Goal: Transaction & Acquisition: Purchase product/service

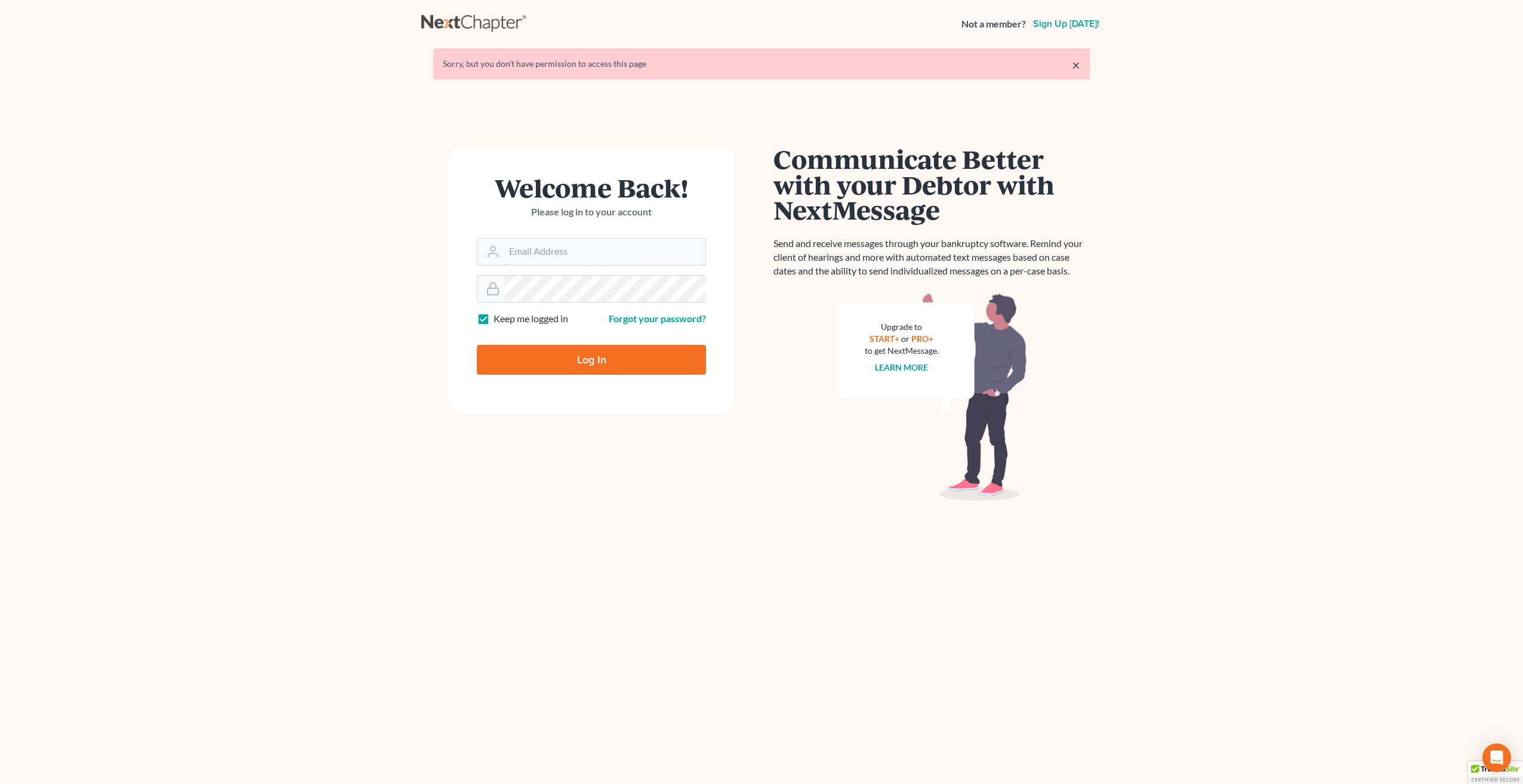
type input "[PERSON_NAME][EMAIL_ADDRESS][PERSON_NAME][DOMAIN_NAME]"
click at [593, 358] on input "Log In" at bounding box center [591, 359] width 229 height 30
type input "Thinking..."
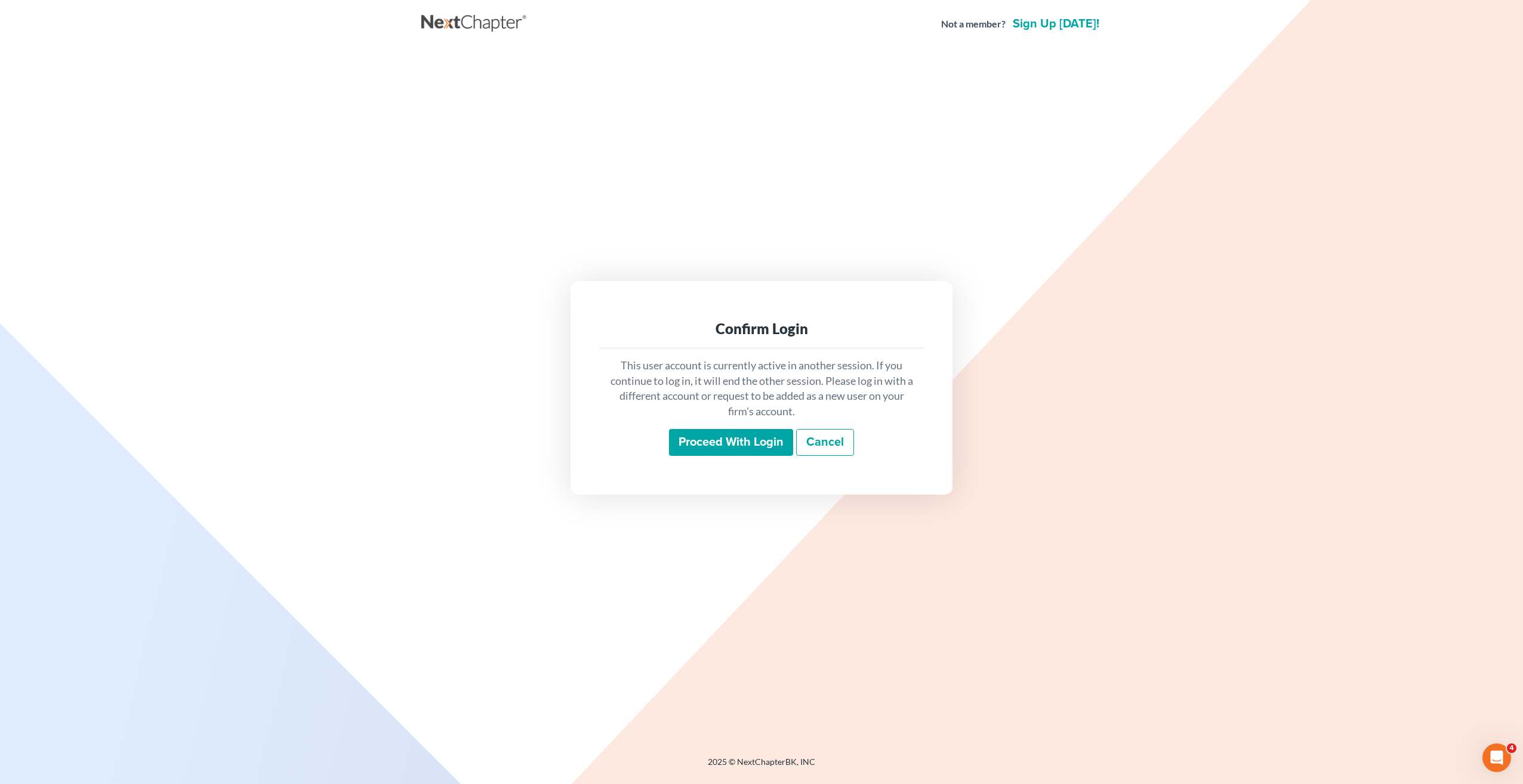
click at [777, 451] on input "Proceed with login" at bounding box center [731, 443] width 124 height 28
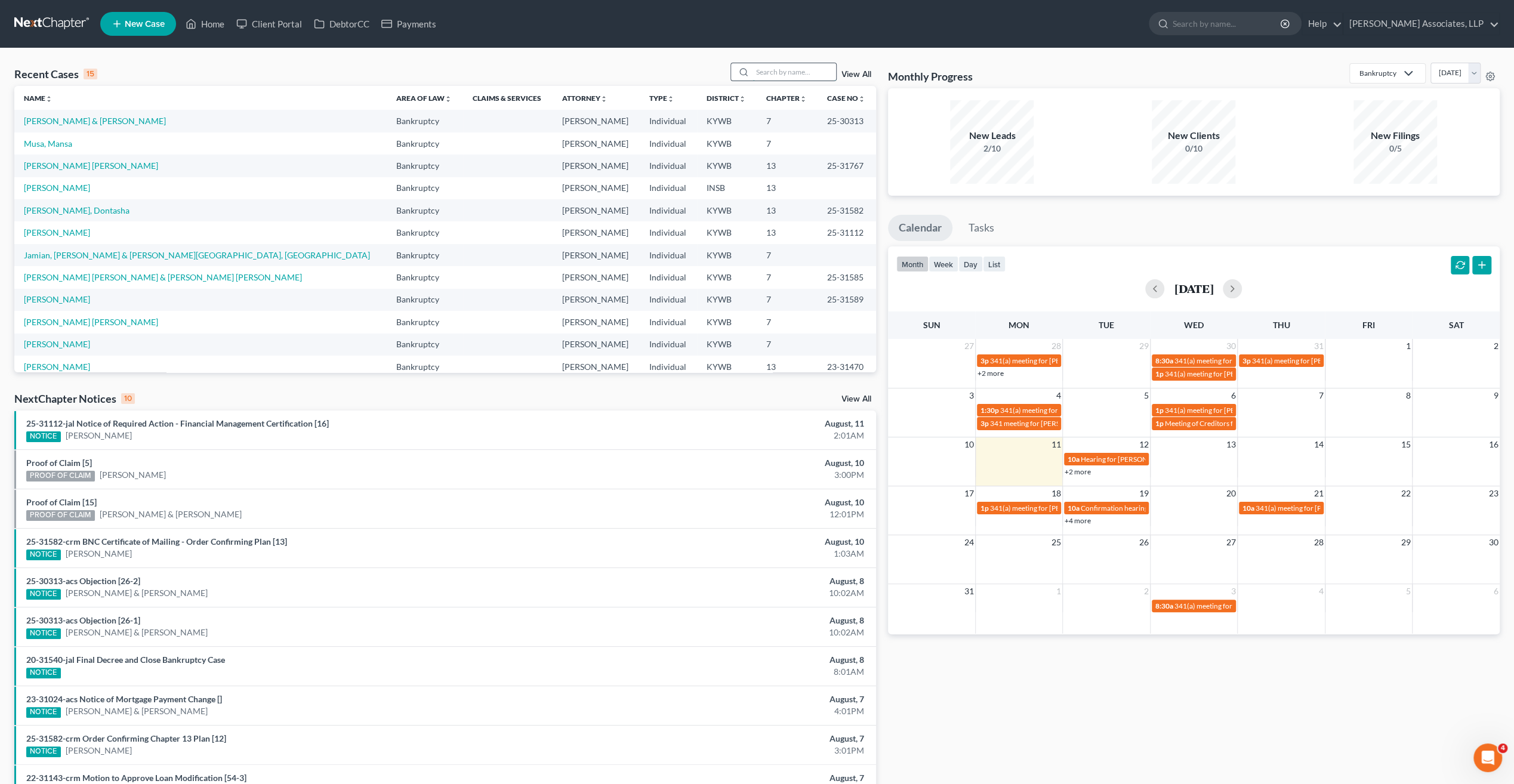
click at [769, 73] on input "search" at bounding box center [794, 72] width 83 height 17
type input "[PERSON_NAME]"
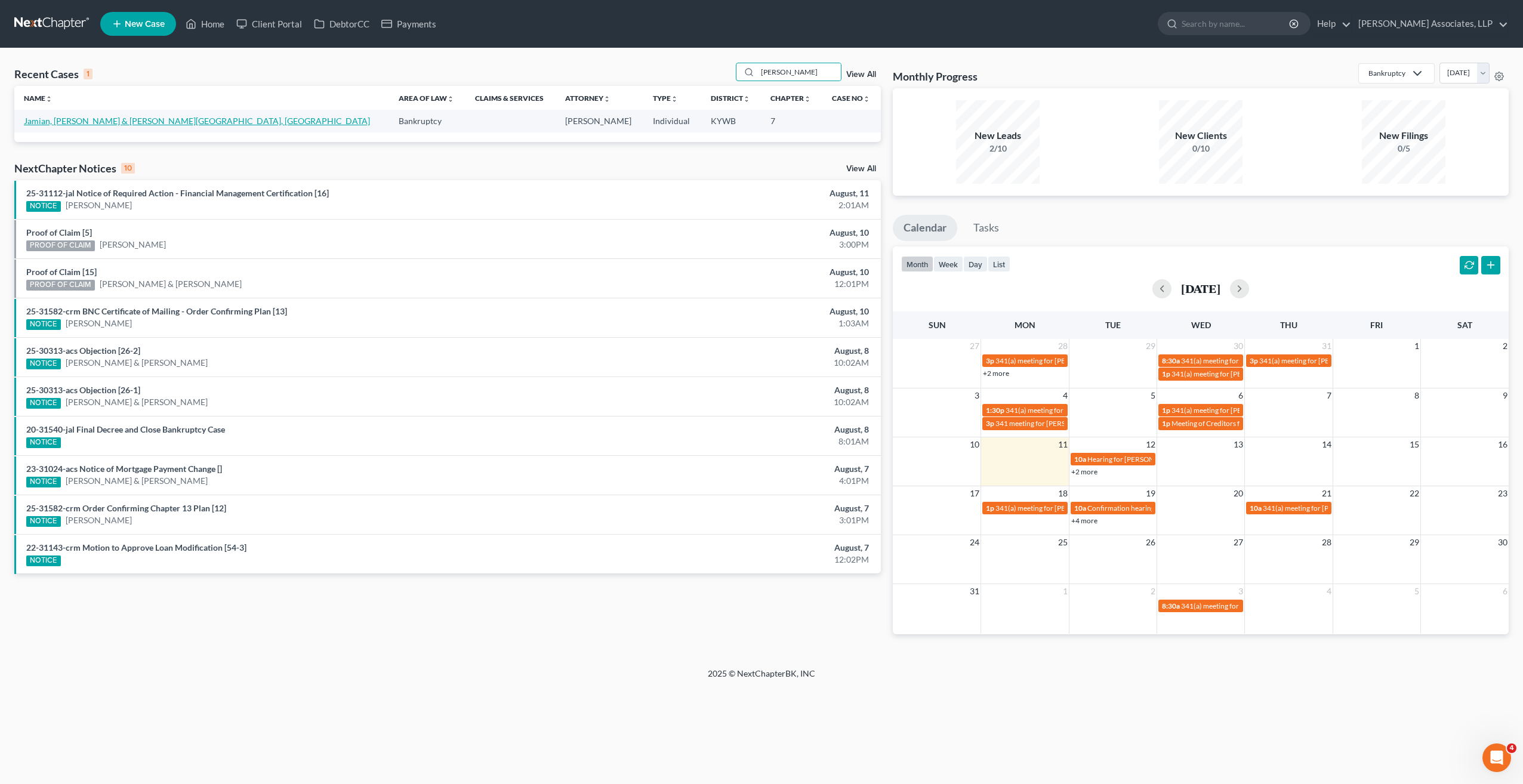
click at [169, 122] on link "Jamian, [PERSON_NAME] & [PERSON_NAME][GEOGRAPHIC_DATA], [GEOGRAPHIC_DATA]" at bounding box center [197, 120] width 346 height 10
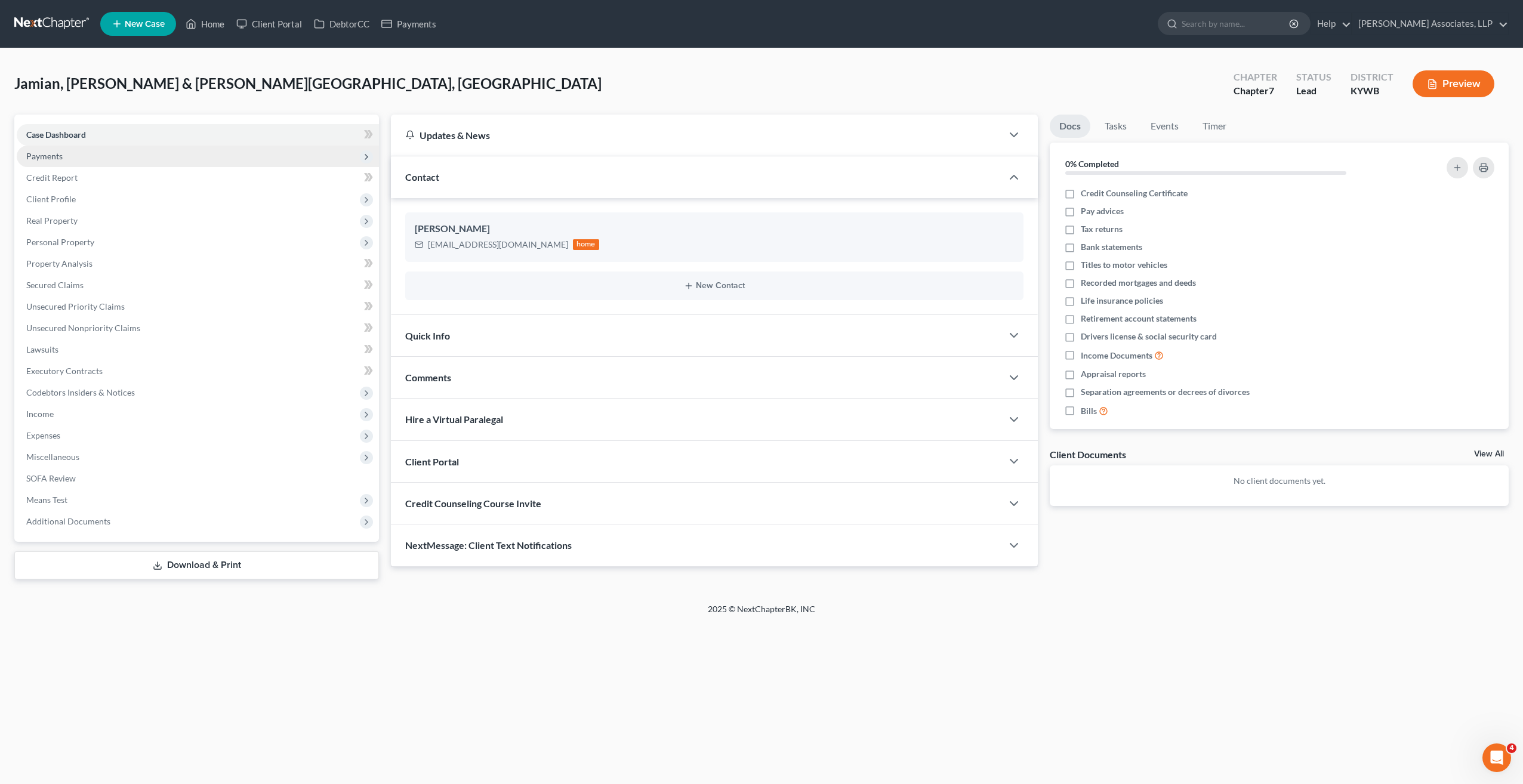
click at [55, 153] on span "Payments" at bounding box center [44, 156] width 36 height 10
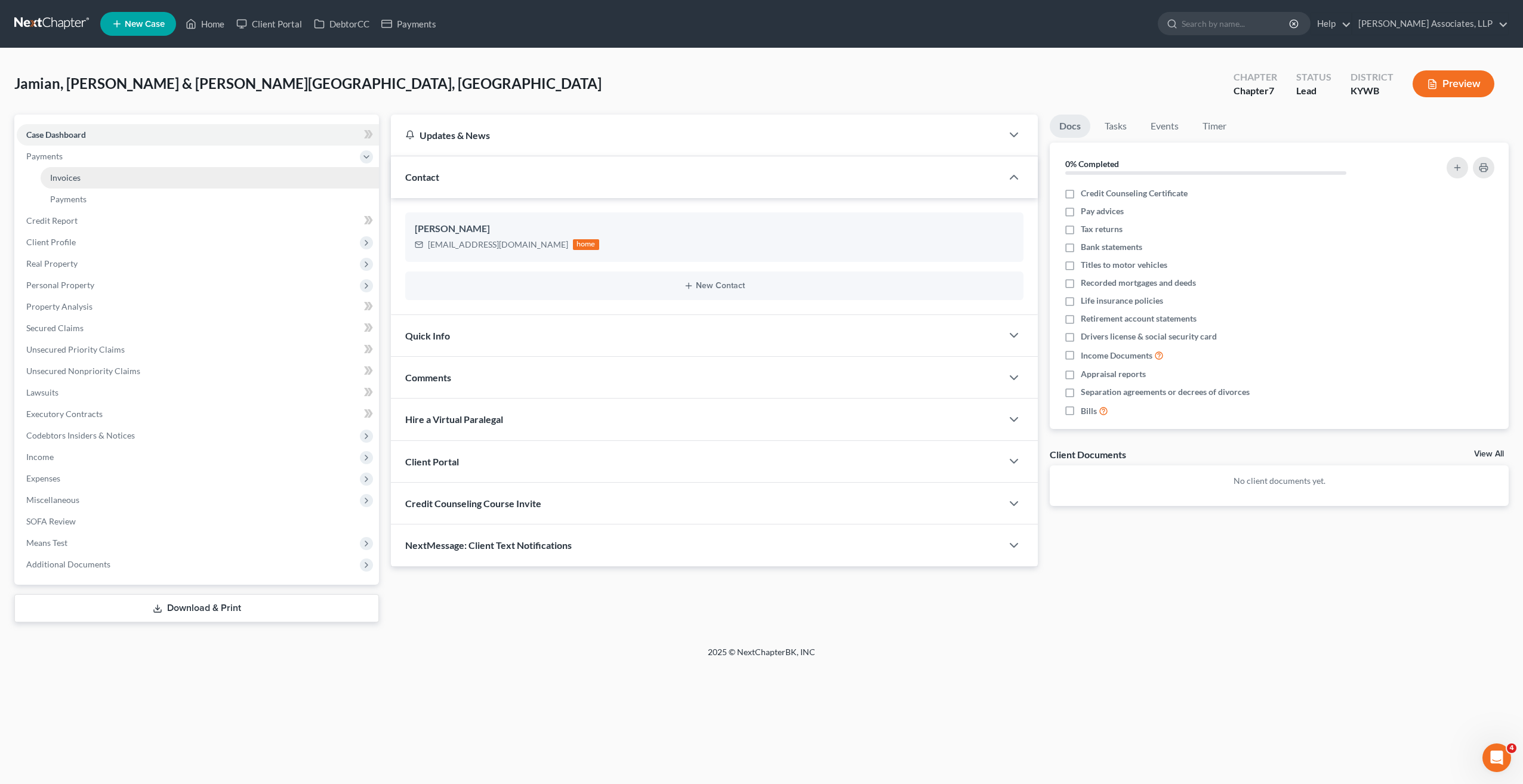
click at [68, 182] on link "Invoices" at bounding box center [210, 178] width 339 height 21
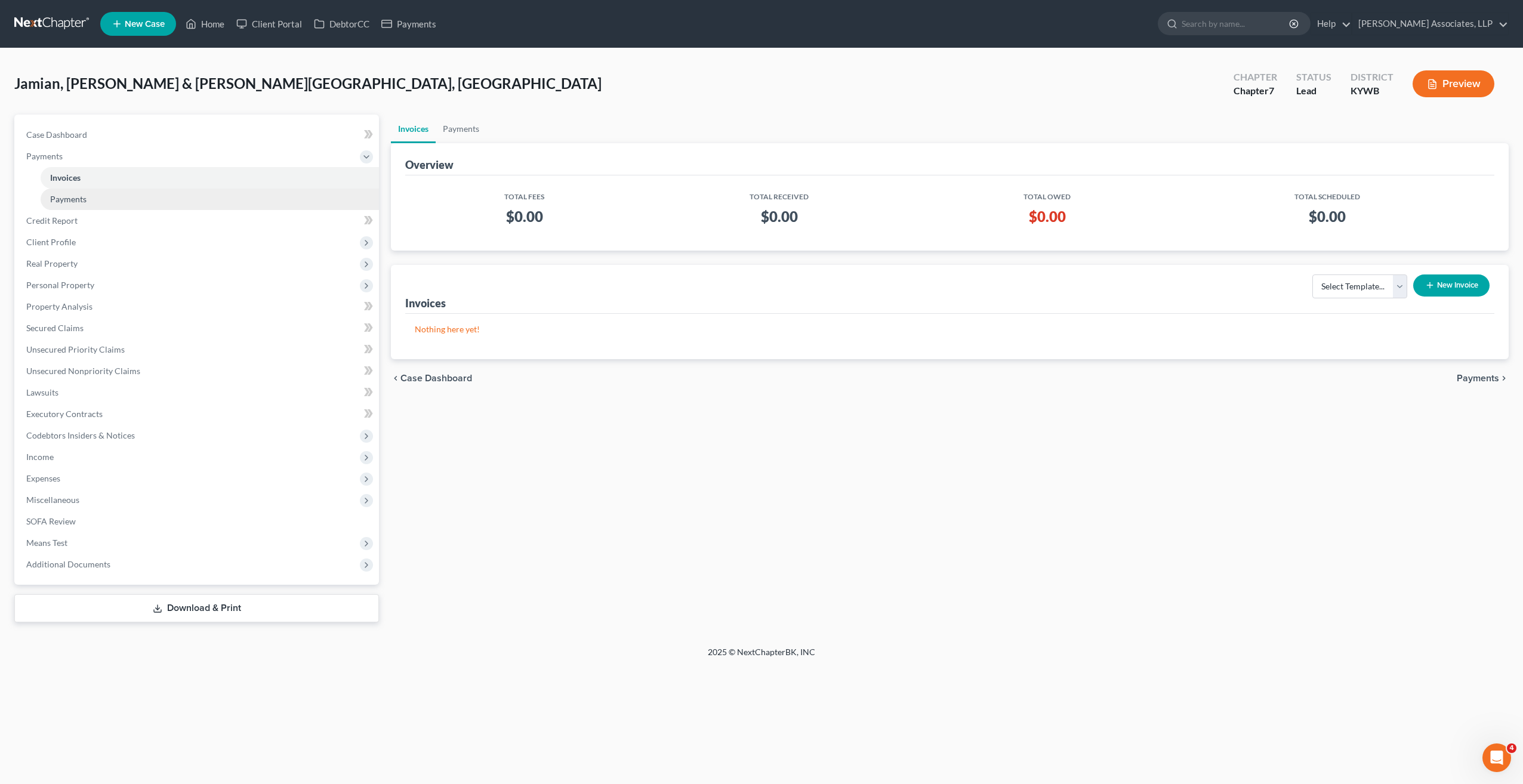
click at [69, 202] on span "Payments" at bounding box center [69, 199] width 36 height 10
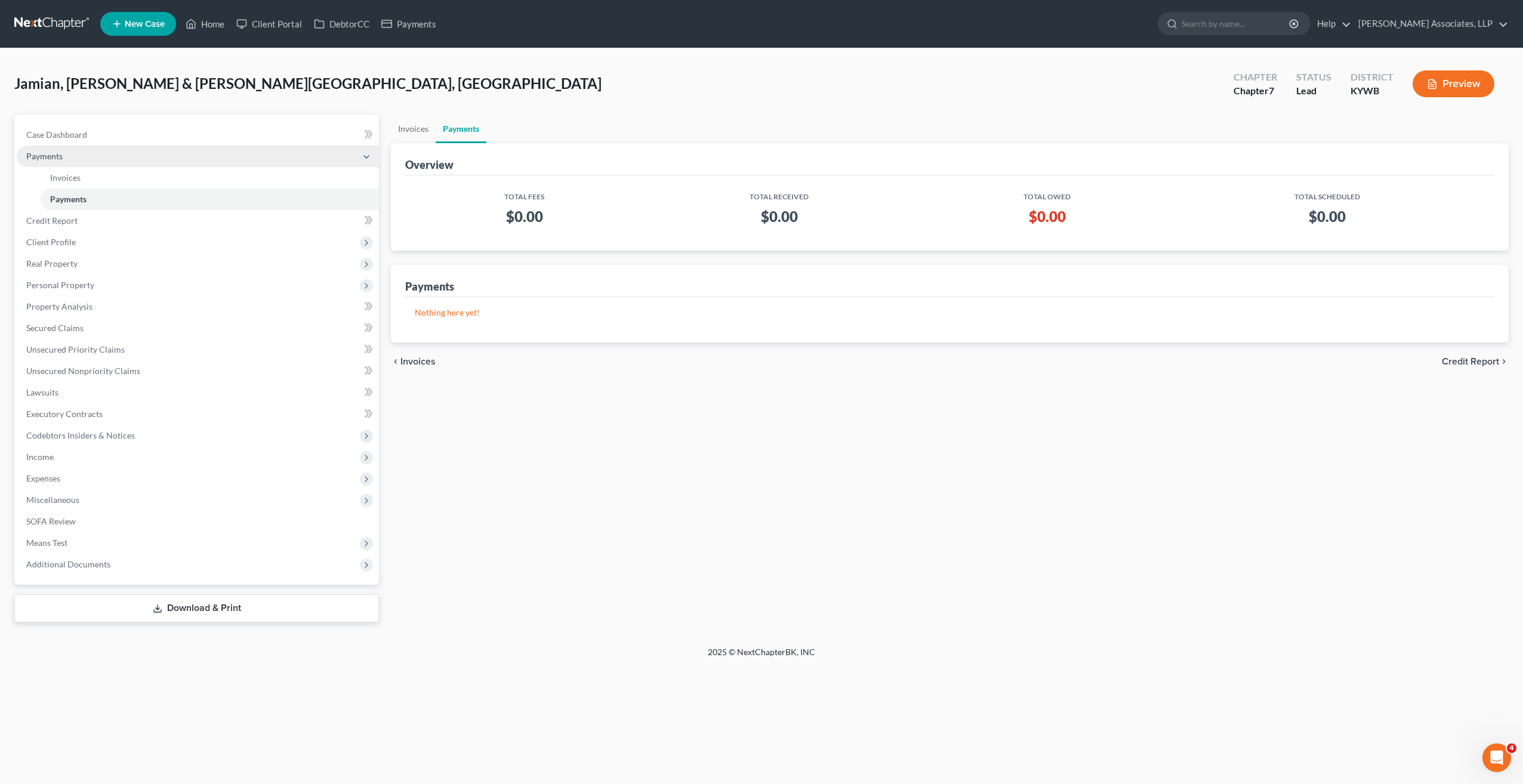
click at [52, 155] on span "Payments" at bounding box center [44, 156] width 36 height 10
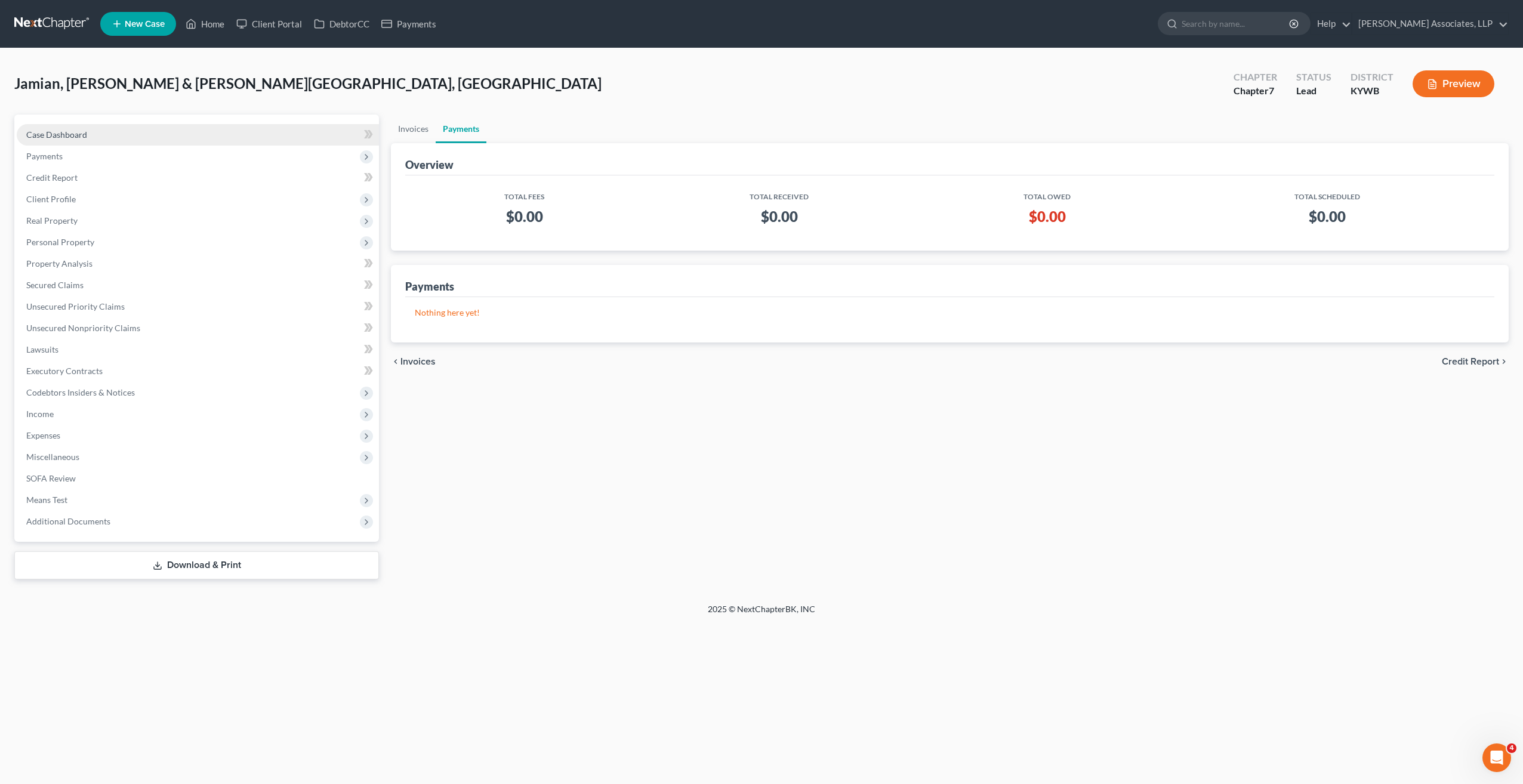
click at [64, 134] on span "Case Dashboard" at bounding box center [56, 134] width 61 height 10
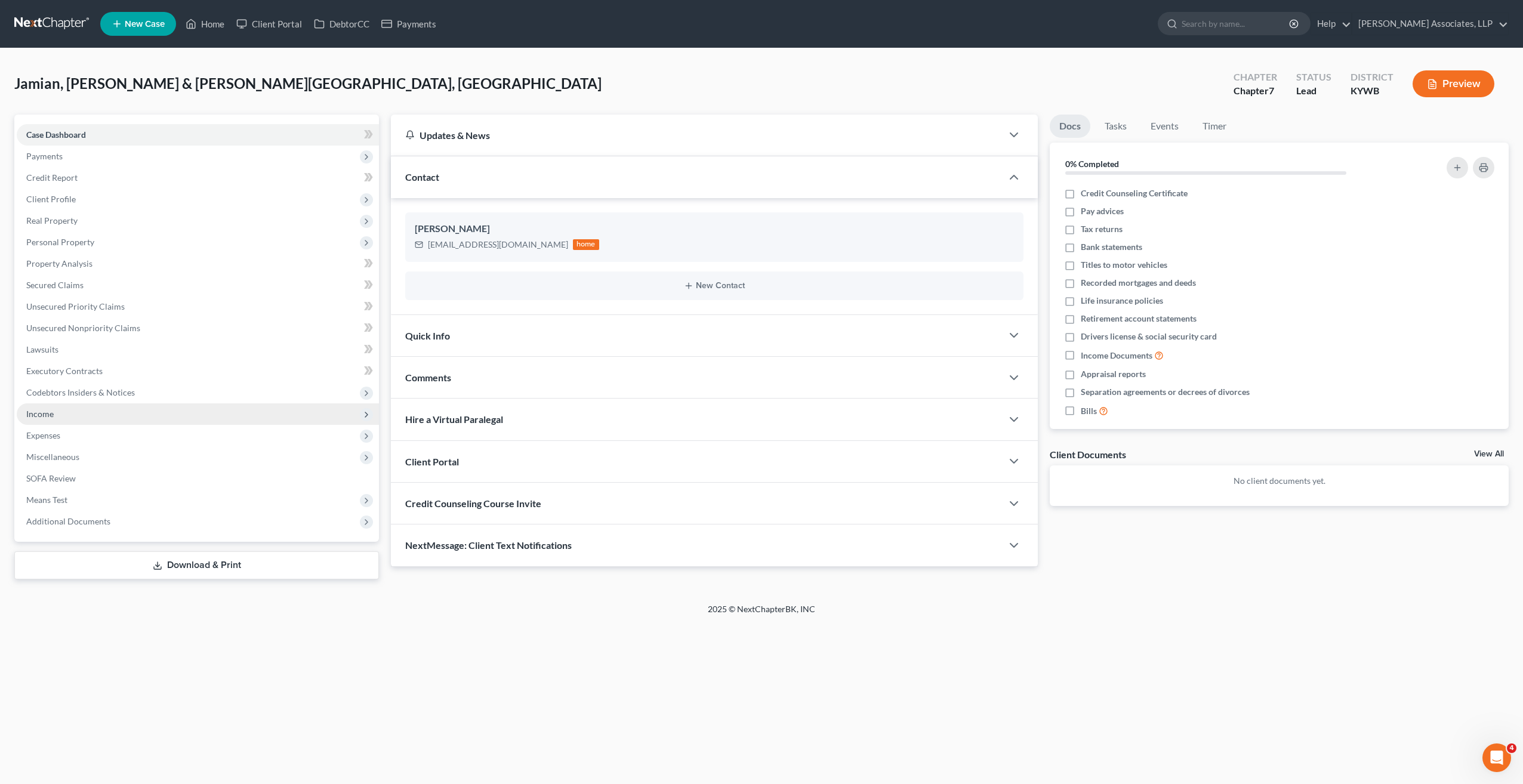
click at [40, 412] on span "Income" at bounding box center [40, 413] width 28 height 10
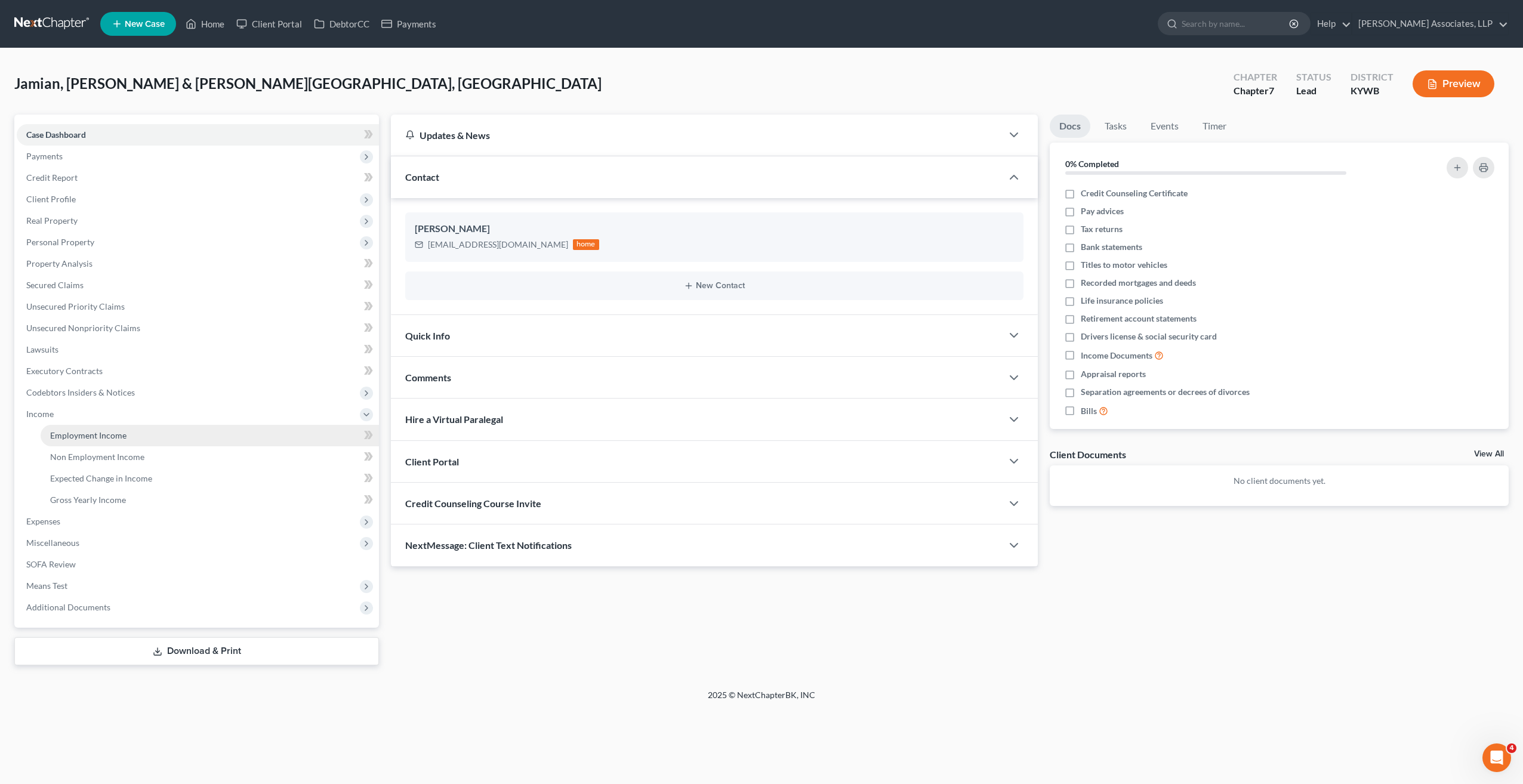
click at [56, 437] on span "Employment Income" at bounding box center [89, 435] width 77 height 10
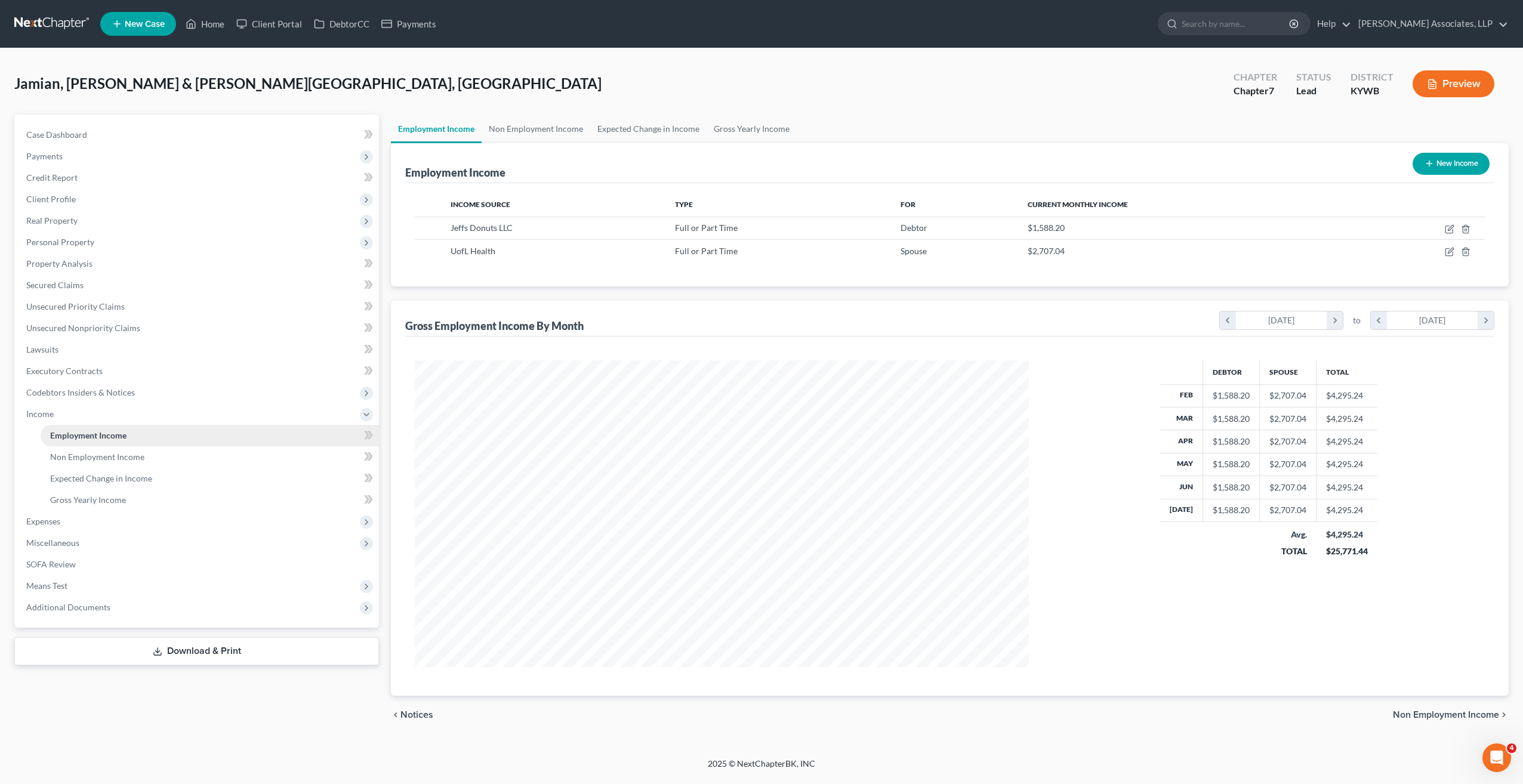
scroll to position [307, 638]
click at [53, 159] on span "Payments" at bounding box center [44, 156] width 36 height 10
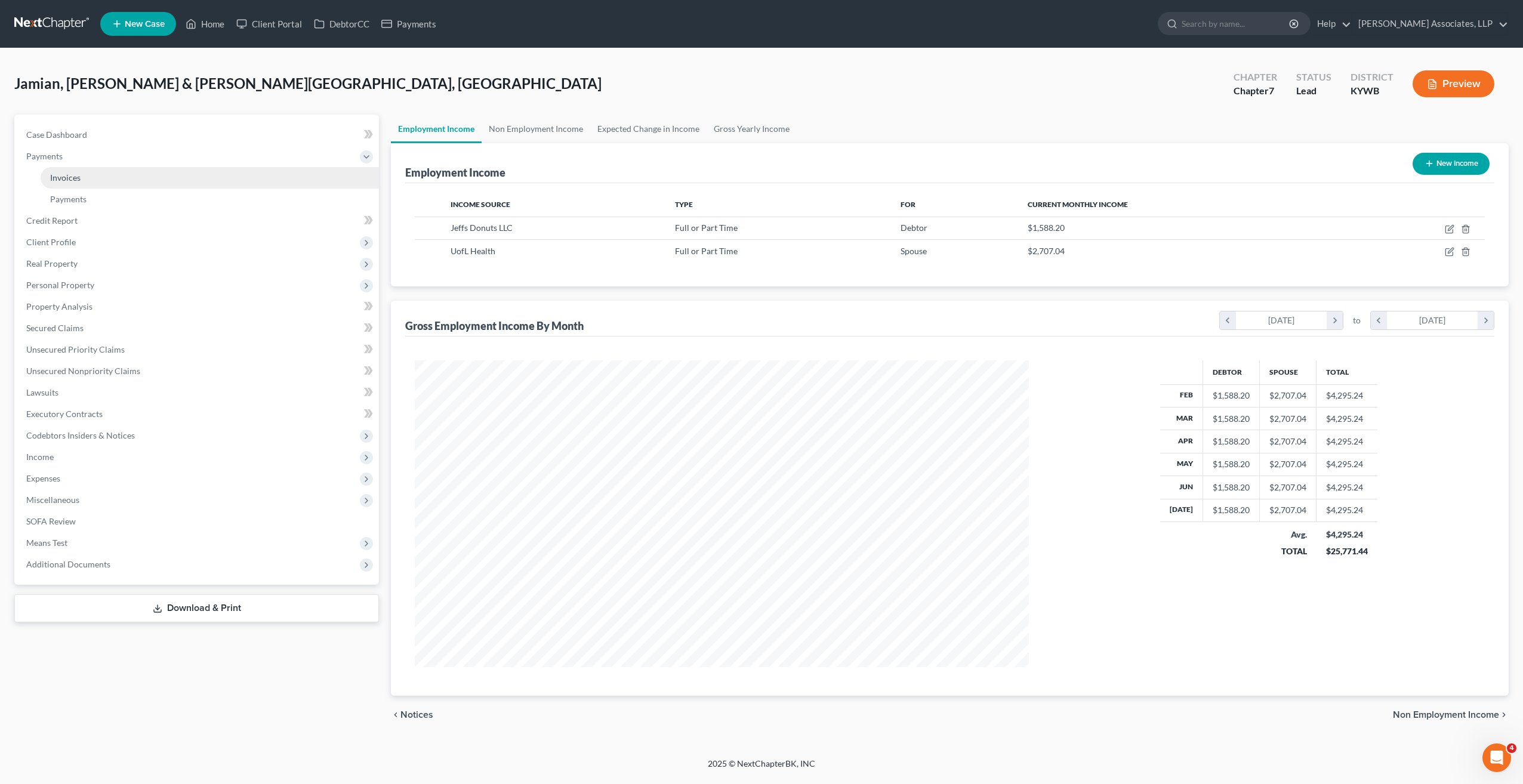
click at [69, 177] on span "Invoices" at bounding box center [65, 177] width 30 height 10
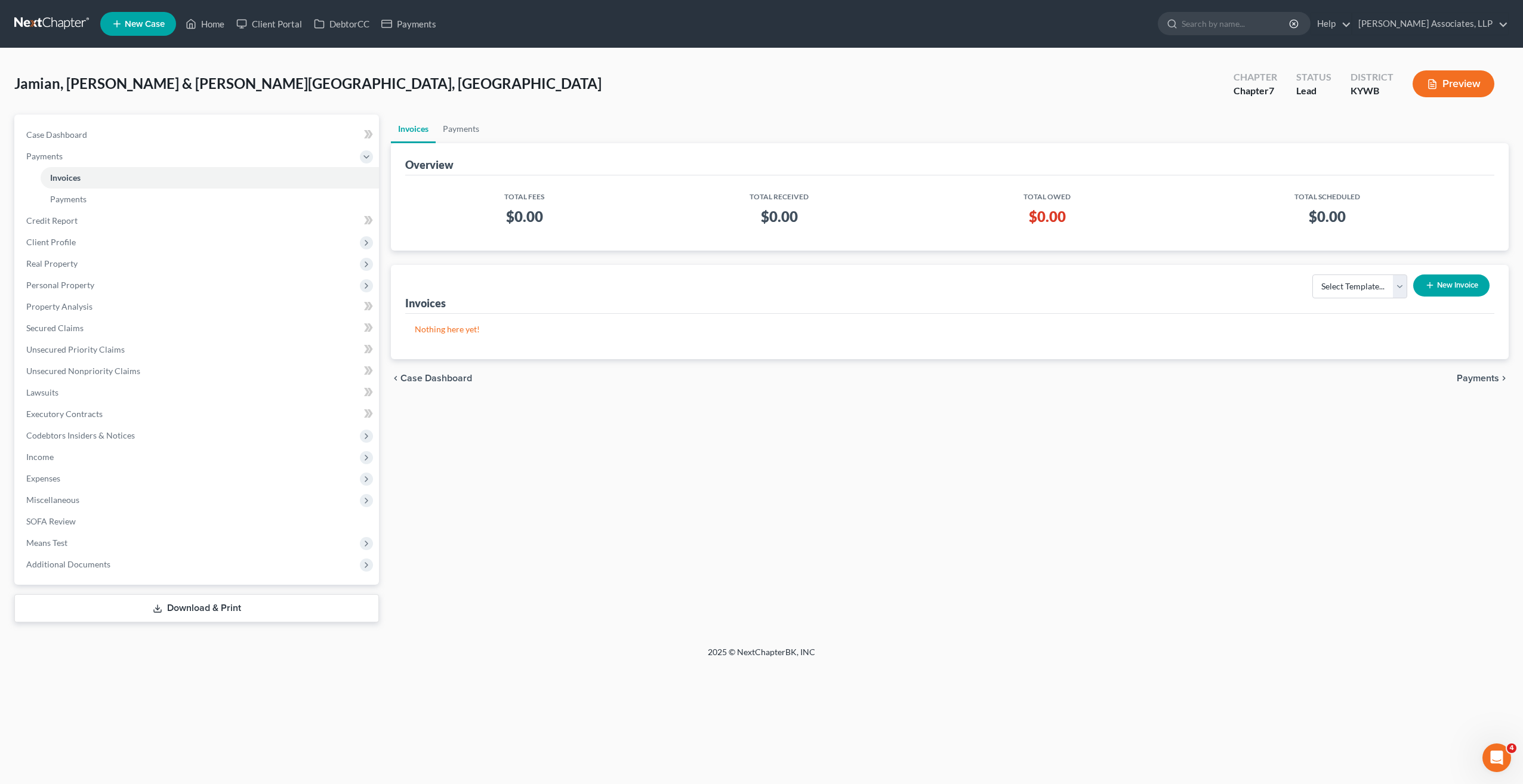
click at [1440, 281] on button "New Invoice" at bounding box center [1451, 286] width 77 height 22
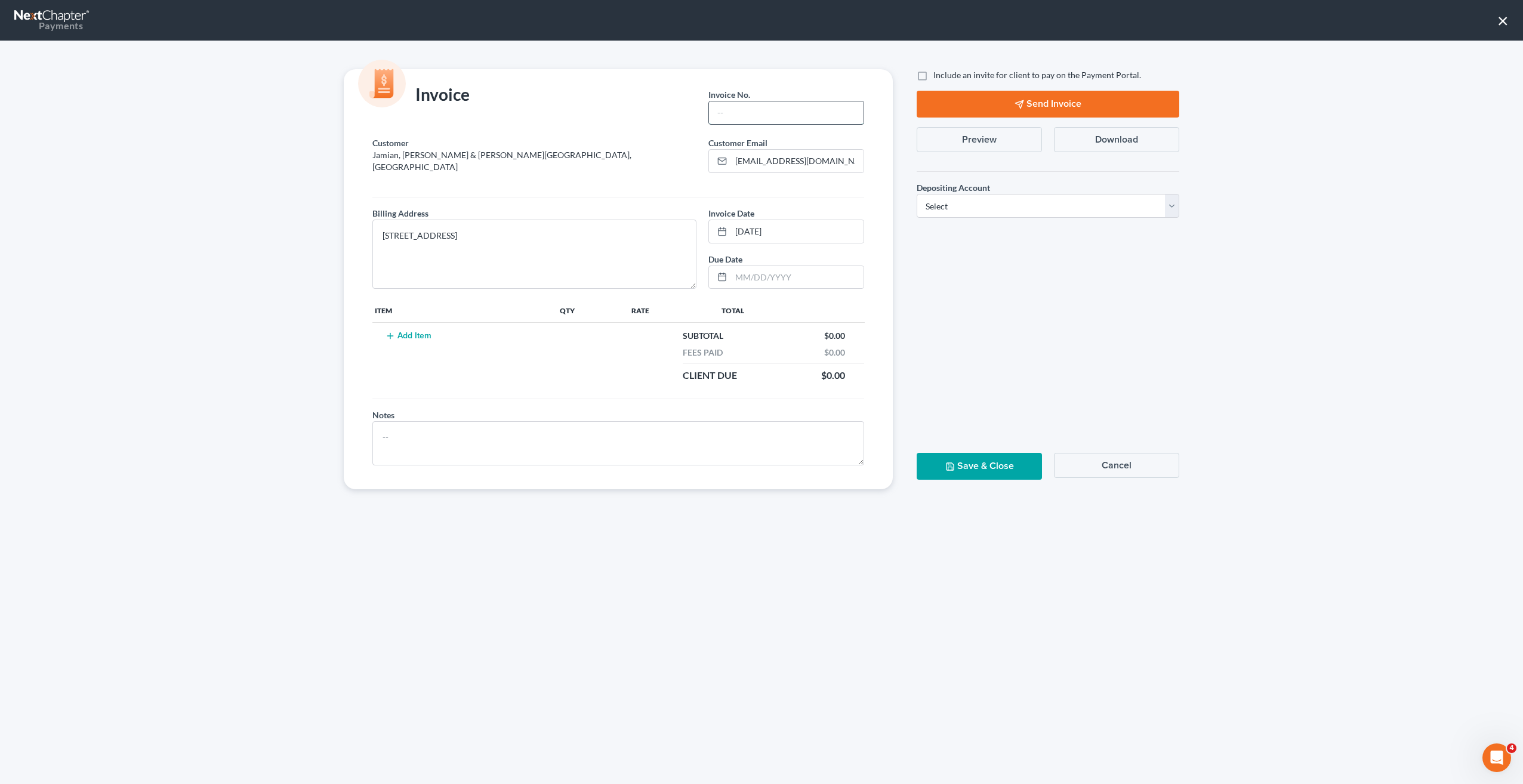
click at [754, 115] on input "text" at bounding box center [786, 113] width 155 height 23
type input "001"
click at [430, 331] on button "Add Item" at bounding box center [408, 336] width 52 height 9
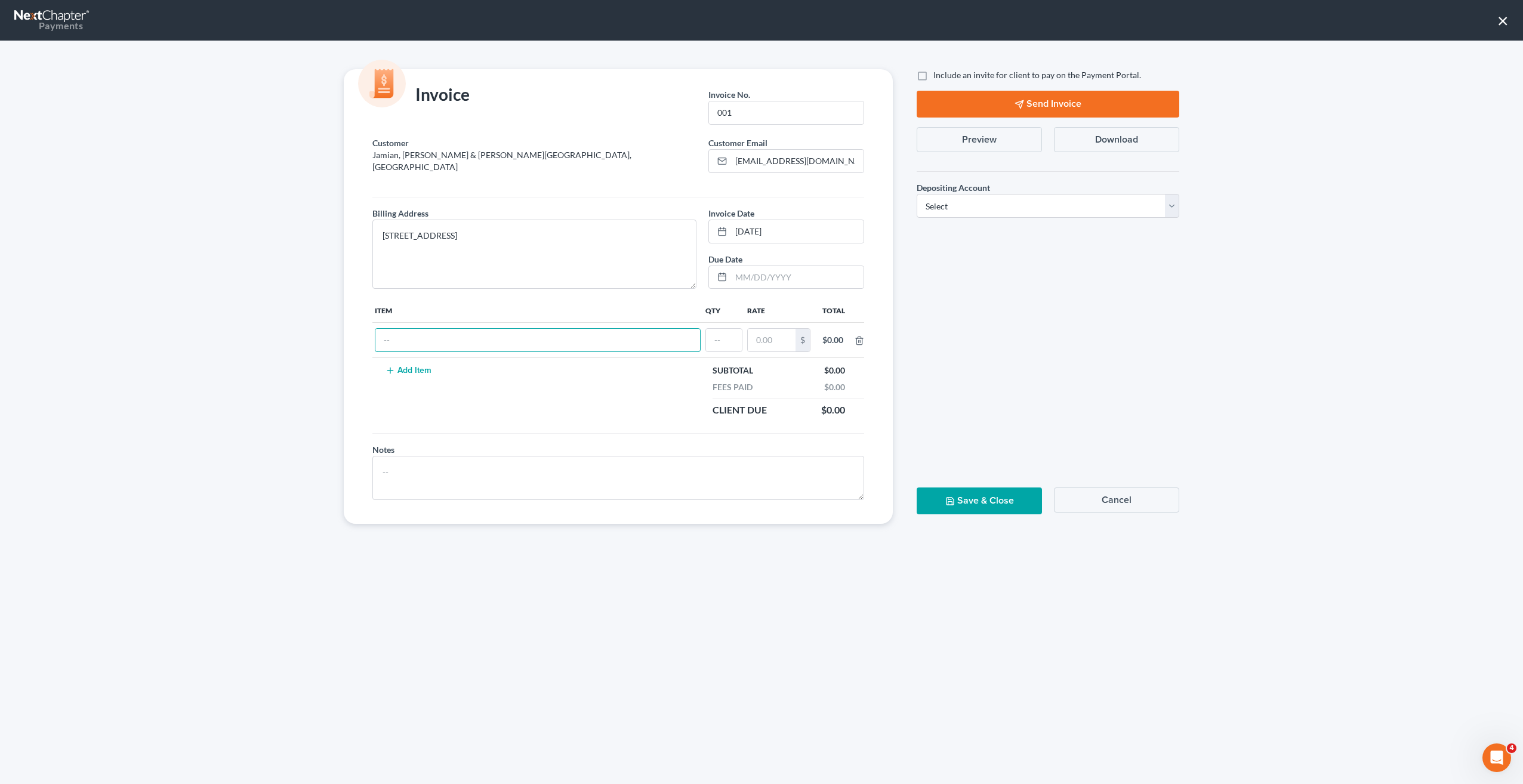
click at [430, 329] on input "text" at bounding box center [537, 340] width 324 height 23
type input "Joint Chp 7 bk"
click at [718, 329] on input "text" at bounding box center [724, 340] width 36 height 23
type input "1"
click at [761, 330] on input "text" at bounding box center [771, 340] width 48 height 23
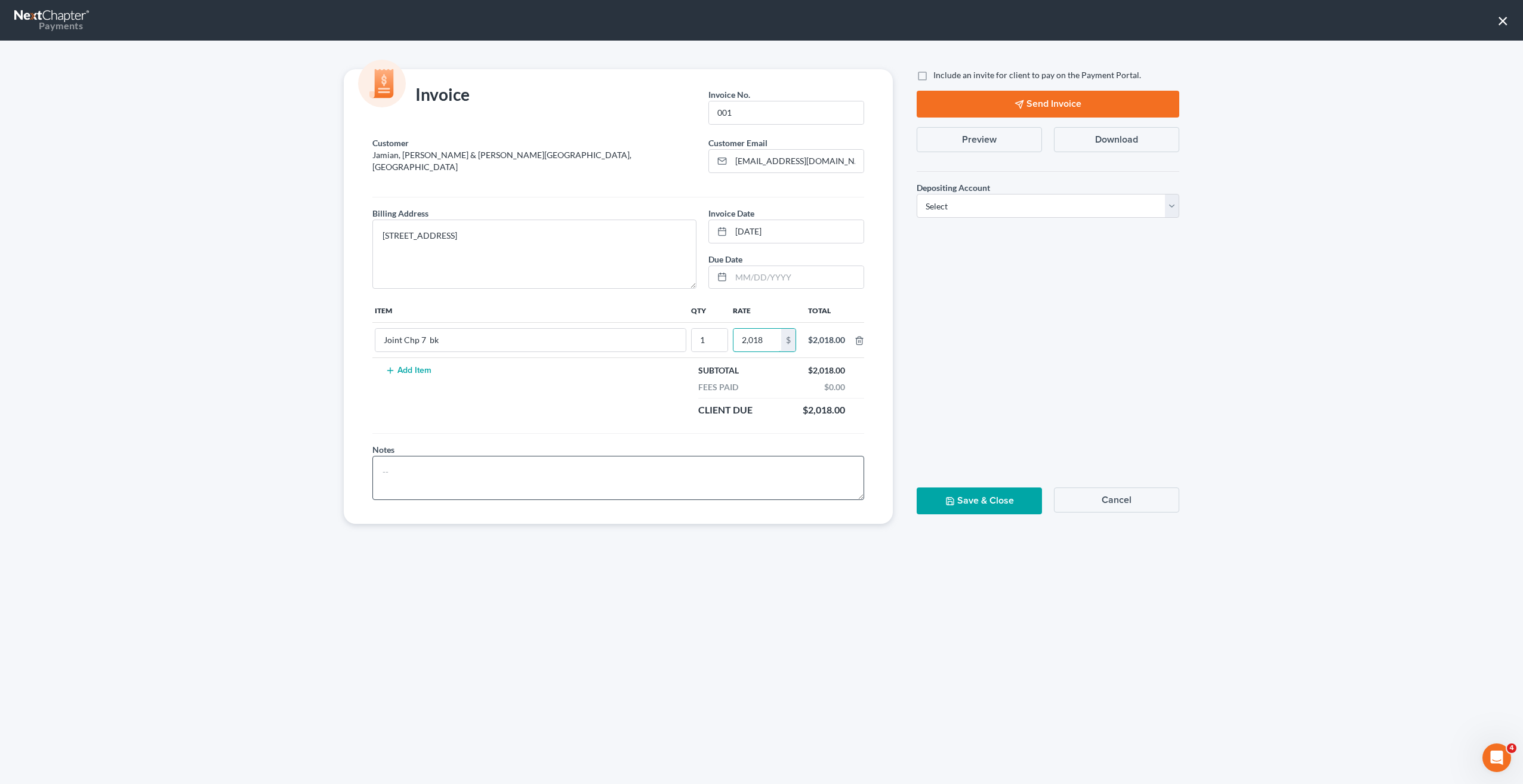
type input "2,018"
click at [486, 456] on textarea at bounding box center [618, 478] width 492 height 44
click at [1170, 205] on select "Select Operation Trust" at bounding box center [1047, 206] width 263 height 24
select select "1"
click at [916, 194] on select "Select Operation Trust" at bounding box center [1047, 206] width 263 height 24
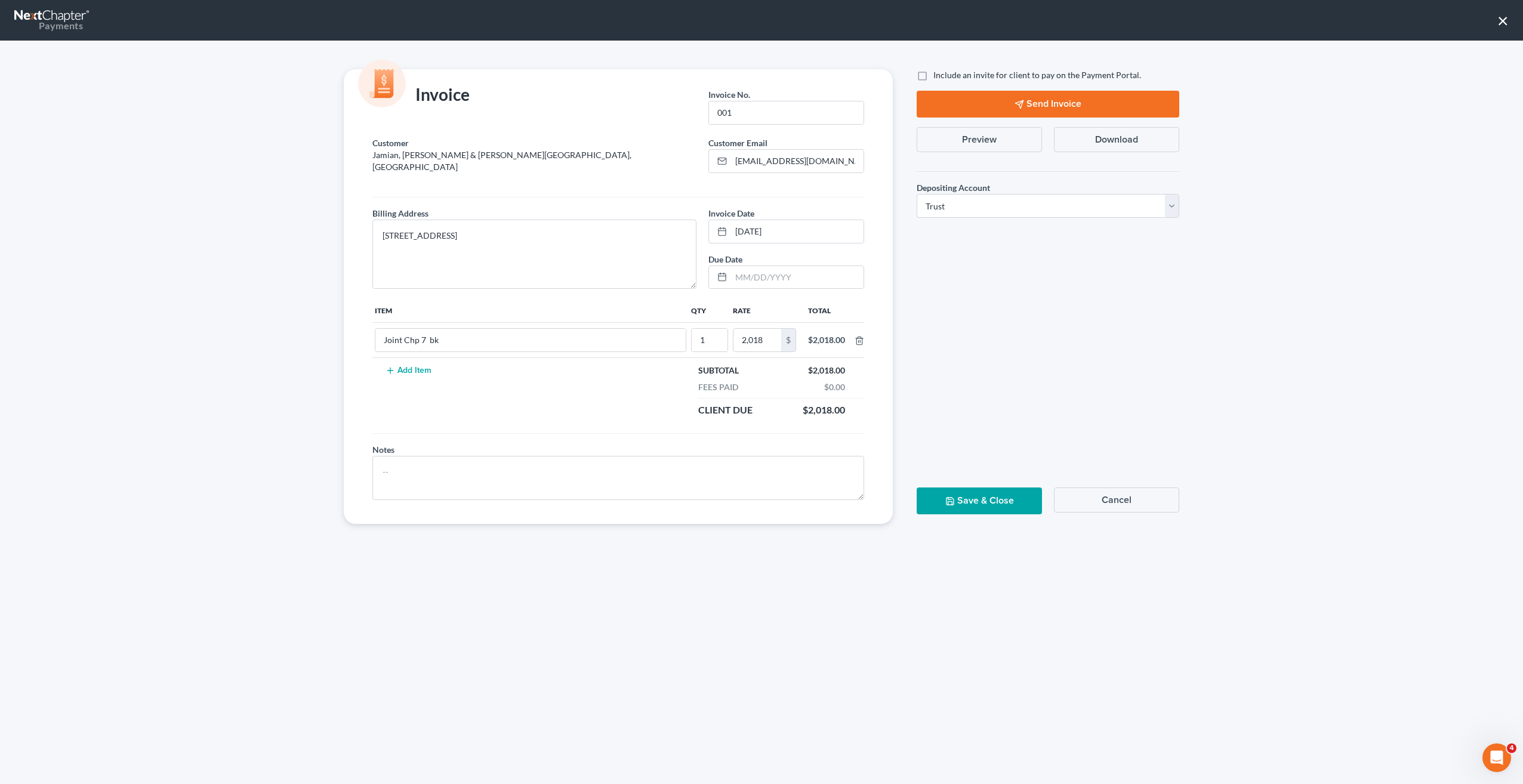
click at [975, 488] on button "Save & Close" at bounding box center [979, 501] width 126 height 27
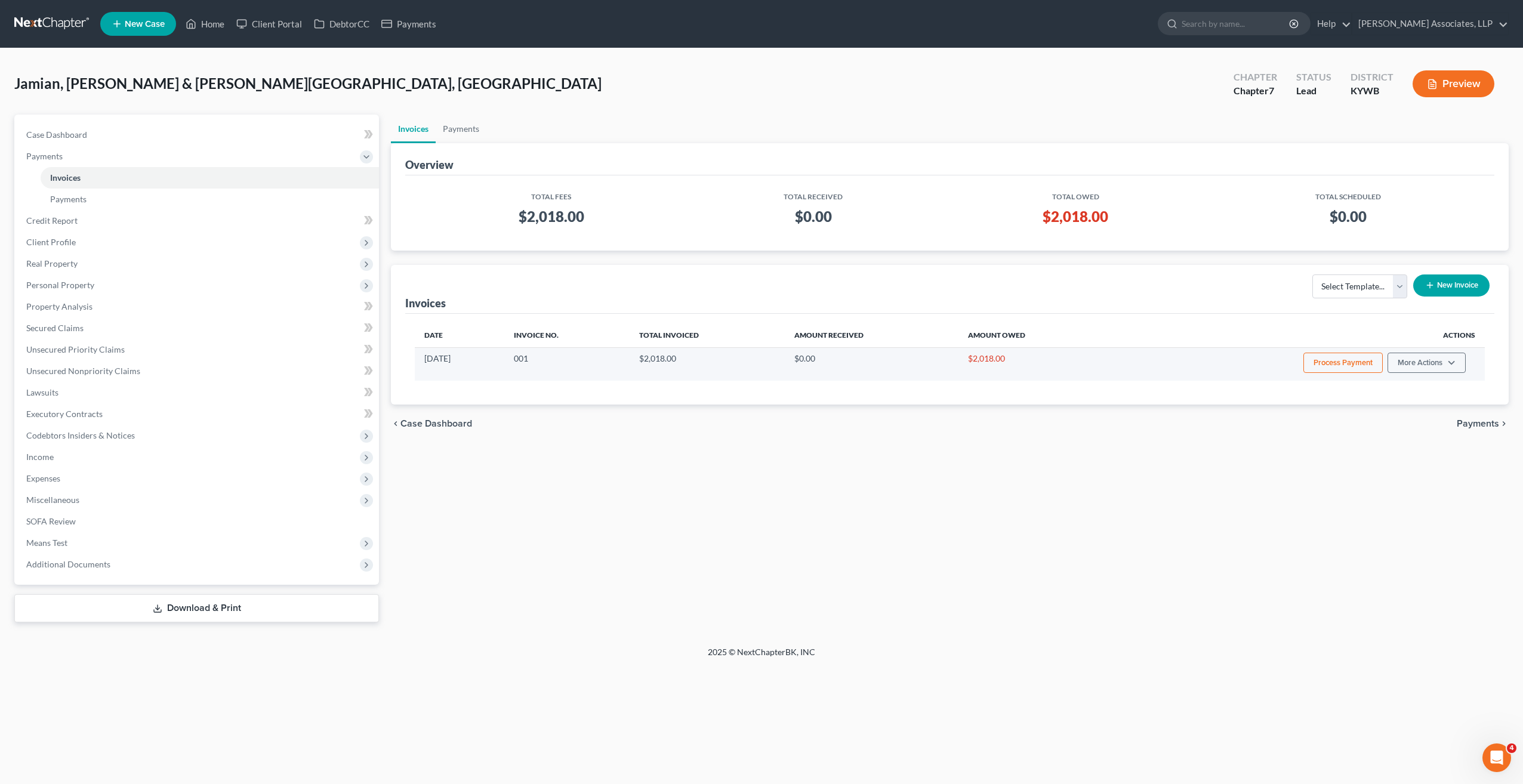
click at [1336, 362] on button "Process Payment" at bounding box center [1343, 363] width 79 height 20
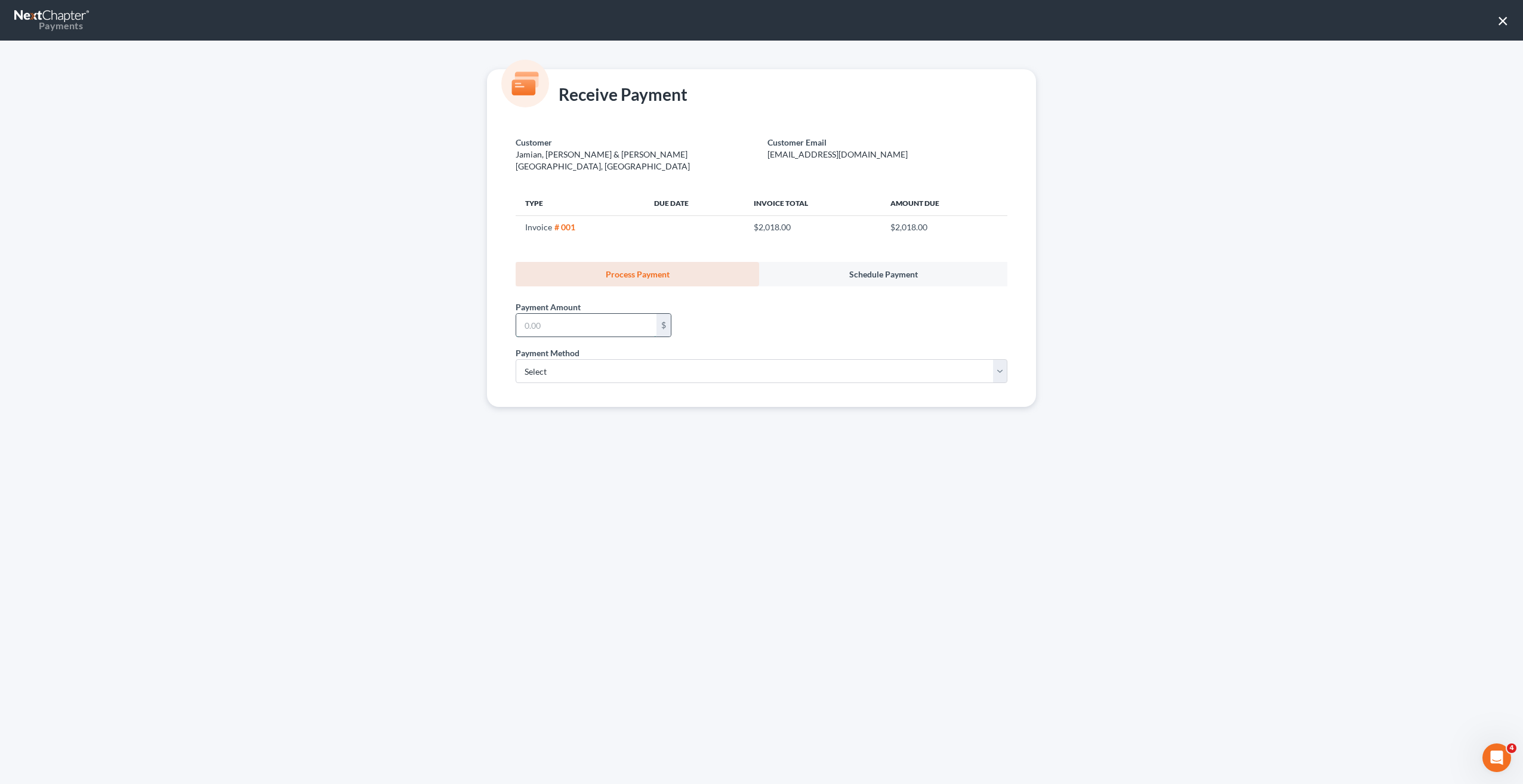
click at [644, 314] on input "text" at bounding box center [586, 325] width 140 height 23
type input "2,018"
click at [643, 359] on select "Select ACH Credit Card" at bounding box center [761, 372] width 492 height 24
select select "1"
click at [515, 359] on select "Select ACH Credit Card" at bounding box center [761, 372] width 492 height 24
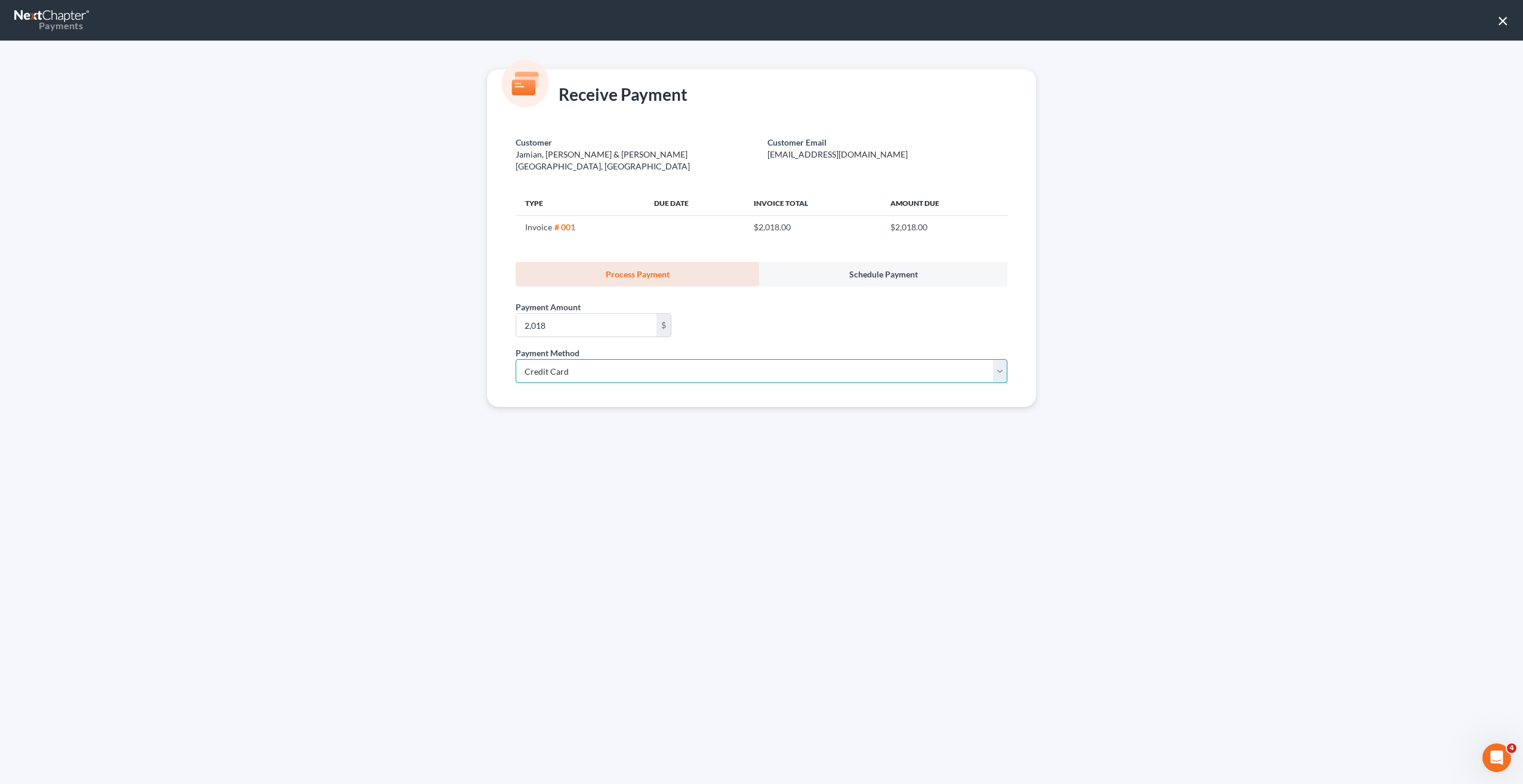
select select "18"
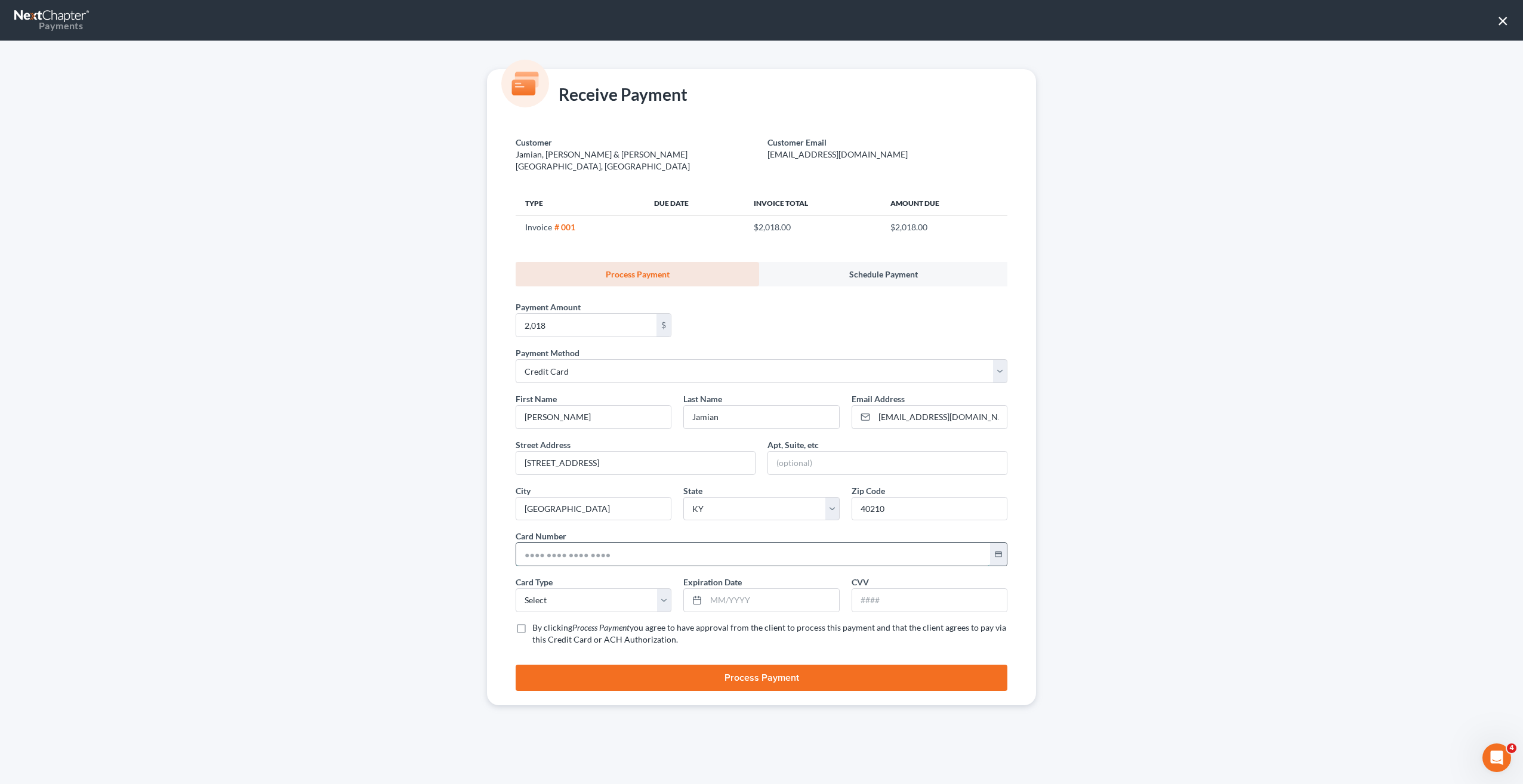
click at [617, 543] on input "text" at bounding box center [752, 554] width 474 height 23
type input "[CREDIT_CARD_NUMBER]"
click at [593, 589] on select "Select Visa MasterCard Discover American Express" at bounding box center [593, 601] width 156 height 24
select select "0"
click at [515, 589] on select "Select Visa MasterCard Discover American Express" at bounding box center [593, 601] width 156 height 24
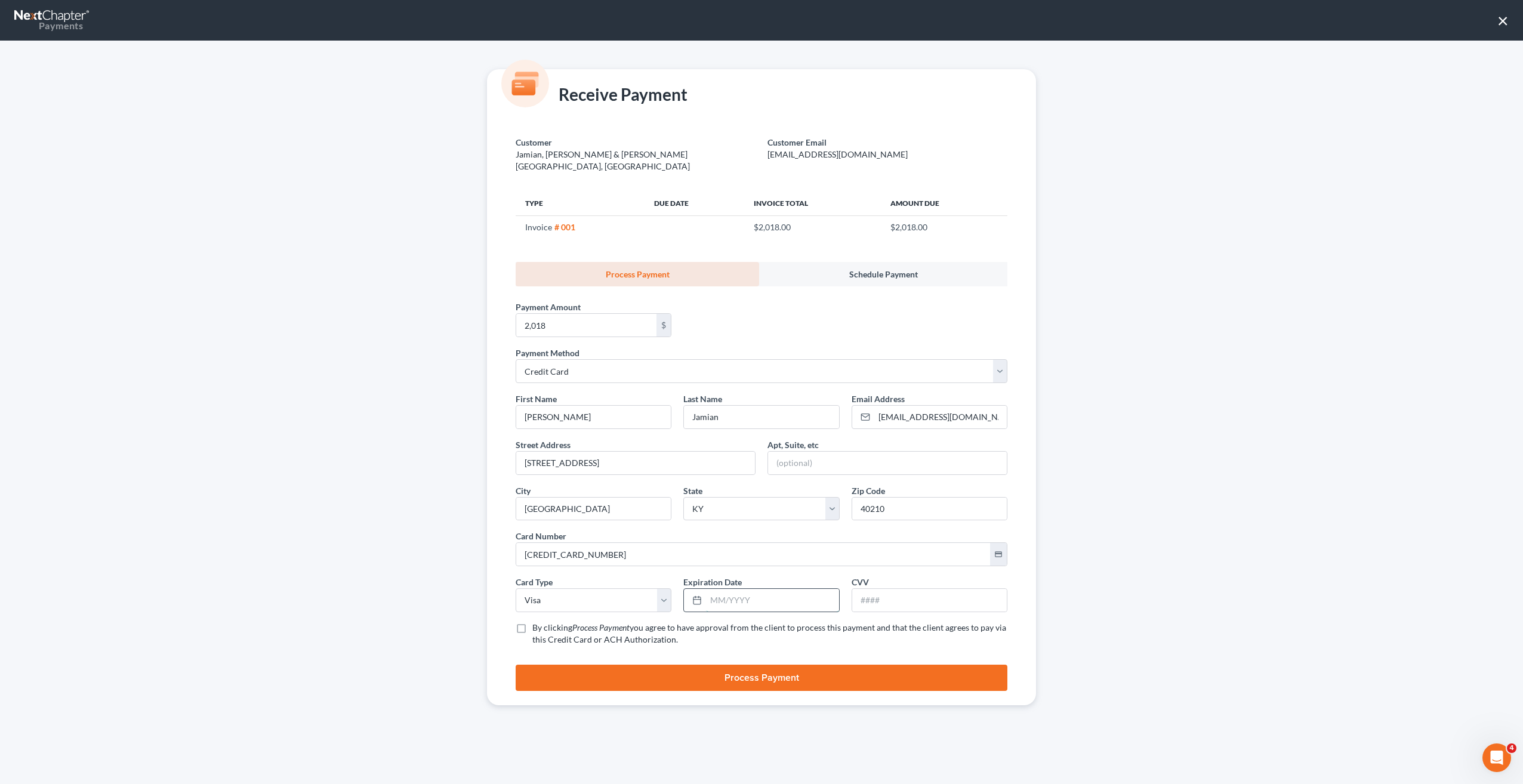
click at [752, 591] on input "text" at bounding box center [772, 601] width 132 height 23
type input "12/2027"
click at [868, 589] on input "text" at bounding box center [929, 601] width 155 height 23
type input "105"
click at [532, 622] on label "By clicking Process Payment you agree to have approval from the client to proce…" at bounding box center [769, 634] width 475 height 24
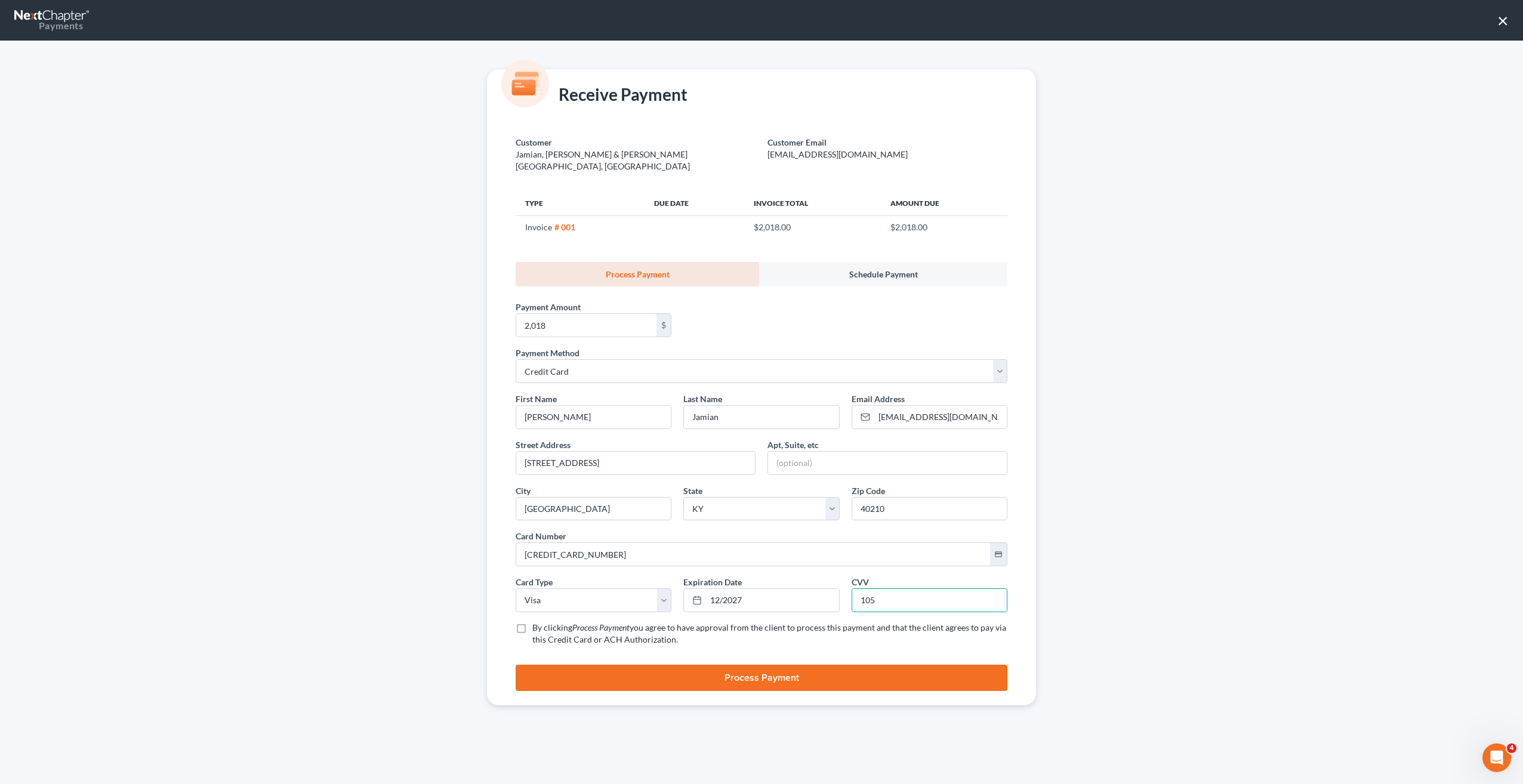
click at [537, 622] on input "By clicking Process Payment you agree to have approval from the client to proce…" at bounding box center [541, 626] width 8 height 8
checkbox input "true"
click at [783, 664] on button "Process Payment" at bounding box center [761, 677] width 492 height 26
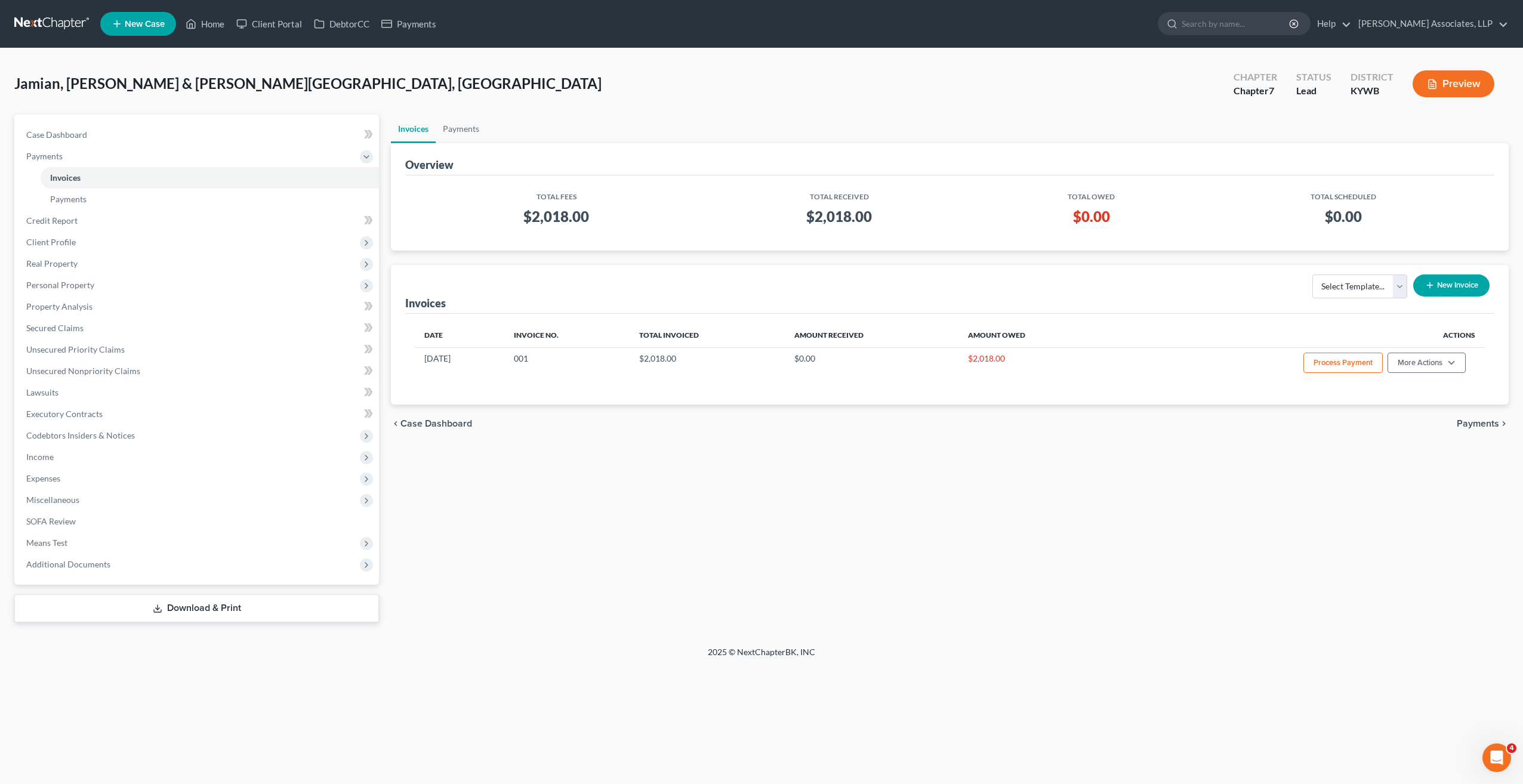
click at [1106, 217] on h3 "$0.00" at bounding box center [1091, 216] width 202 height 19
click at [820, 211] on h3 "$2,018.00" at bounding box center [839, 216] width 264 height 19
click at [461, 128] on link "Payments" at bounding box center [460, 129] width 50 height 29
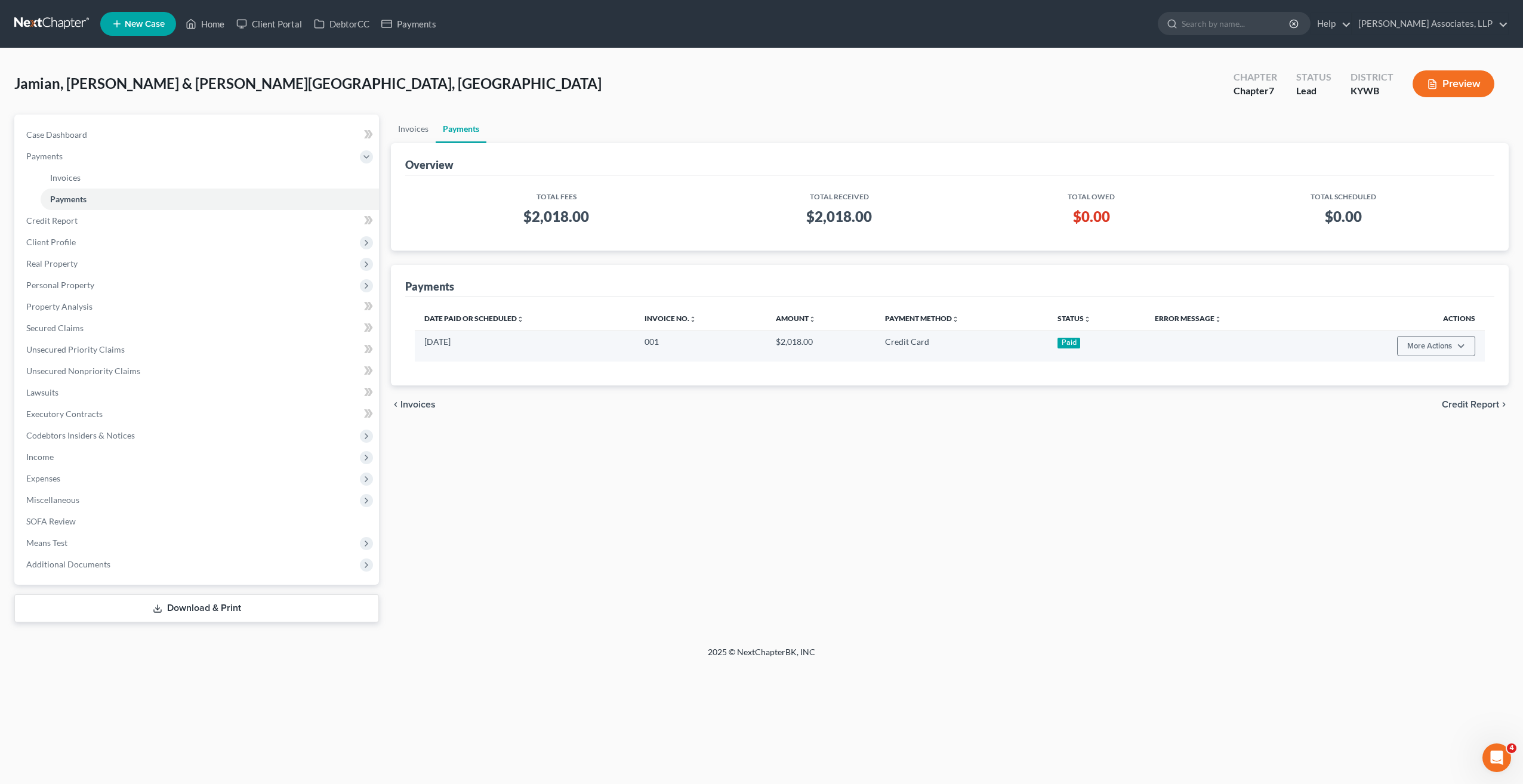
click at [456, 340] on td "[DATE]" at bounding box center [525, 346] width 220 height 31
drag, startPoint x: 456, startPoint y: 340, endPoint x: 541, endPoint y: 347, distance: 85.3
click at [540, 347] on td "[DATE]" at bounding box center [525, 346] width 220 height 31
click at [1463, 344] on button "More Actions" at bounding box center [1436, 346] width 78 height 20
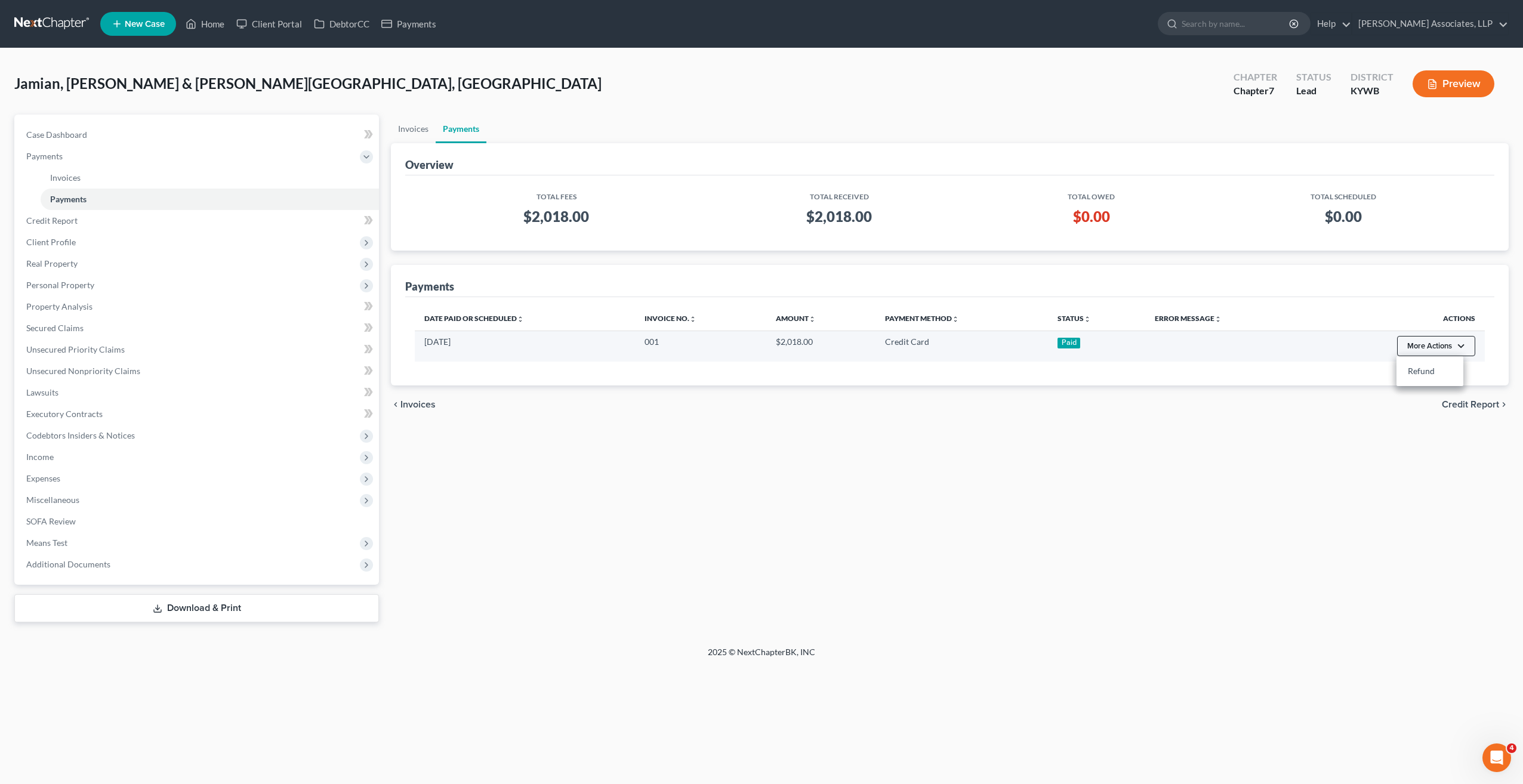
click at [1463, 344] on button "More Actions" at bounding box center [1436, 346] width 78 height 20
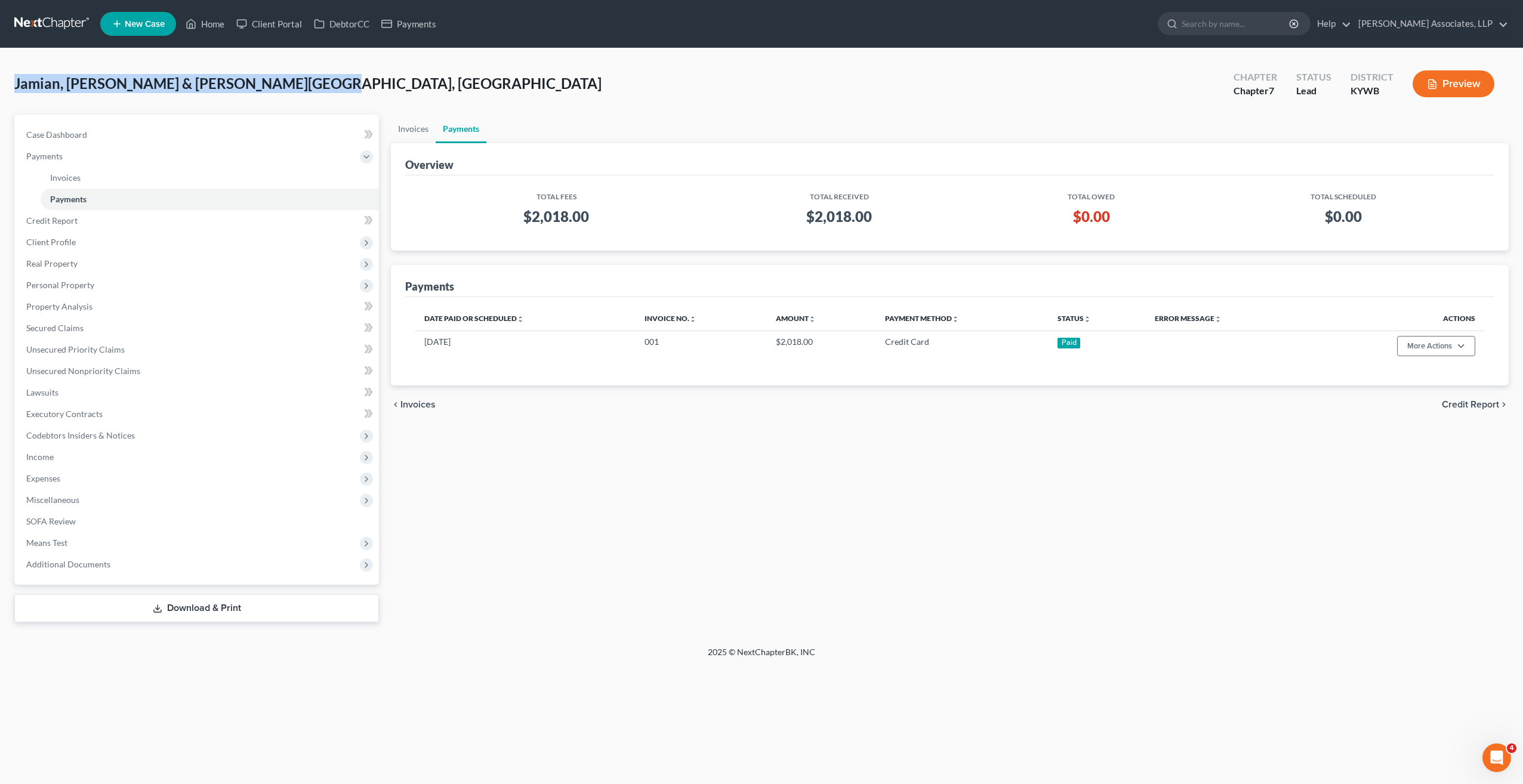
drag, startPoint x: 300, startPoint y: 77, endPoint x: 14, endPoint y: 64, distance: 286.3
click at [11, 64] on div "Jamian, [PERSON_NAME] & [PERSON_NAME][GEOGRAPHIC_DATA], [GEOGRAPHIC_DATA] Upgra…" at bounding box center [761, 347] width 1523 height 598
drag, startPoint x: 14, startPoint y: 64, endPoint x: 73, endPoint y: 87, distance: 63.3
copy span "Jamian, [PERSON_NAME] & [PERSON_NAME][GEOGRAPHIC_DATA], [GEOGRAPHIC_DATA]"
